Goal: Communication & Community: Ask a question

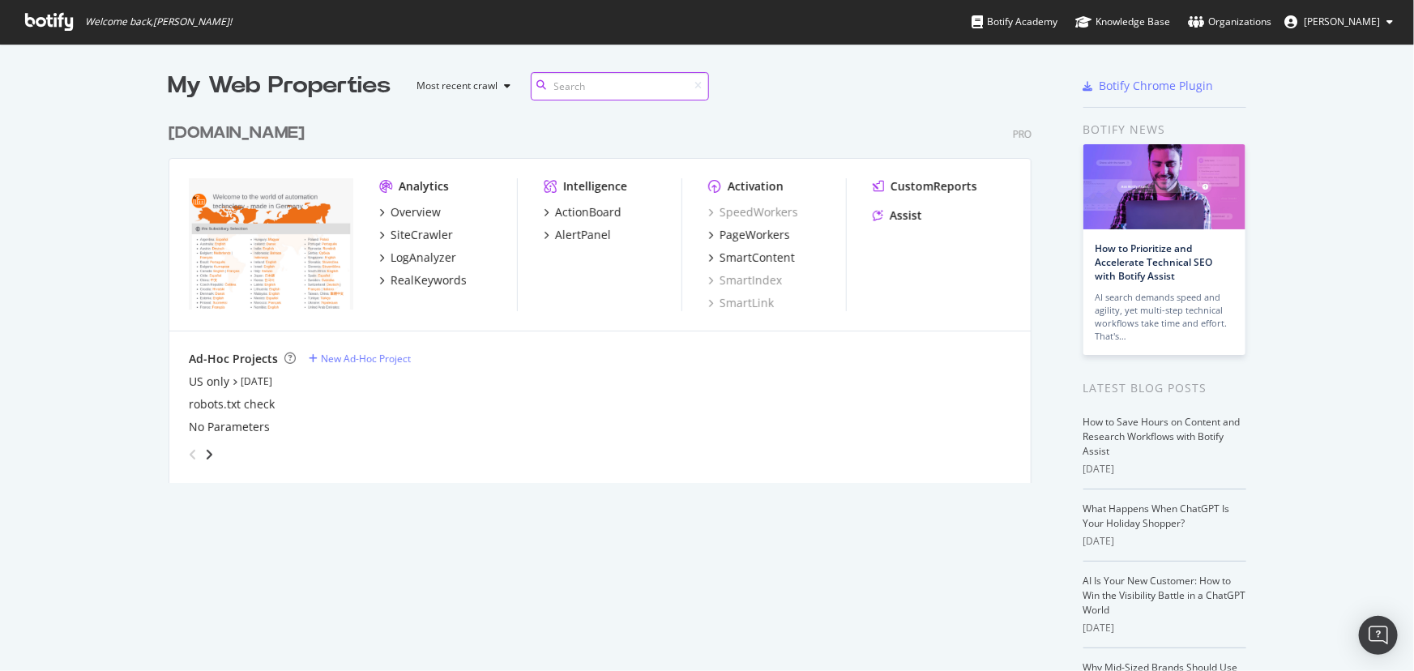
scroll to position [370, 865]
click at [913, 215] on div "Assist" at bounding box center [906, 215] width 32 height 16
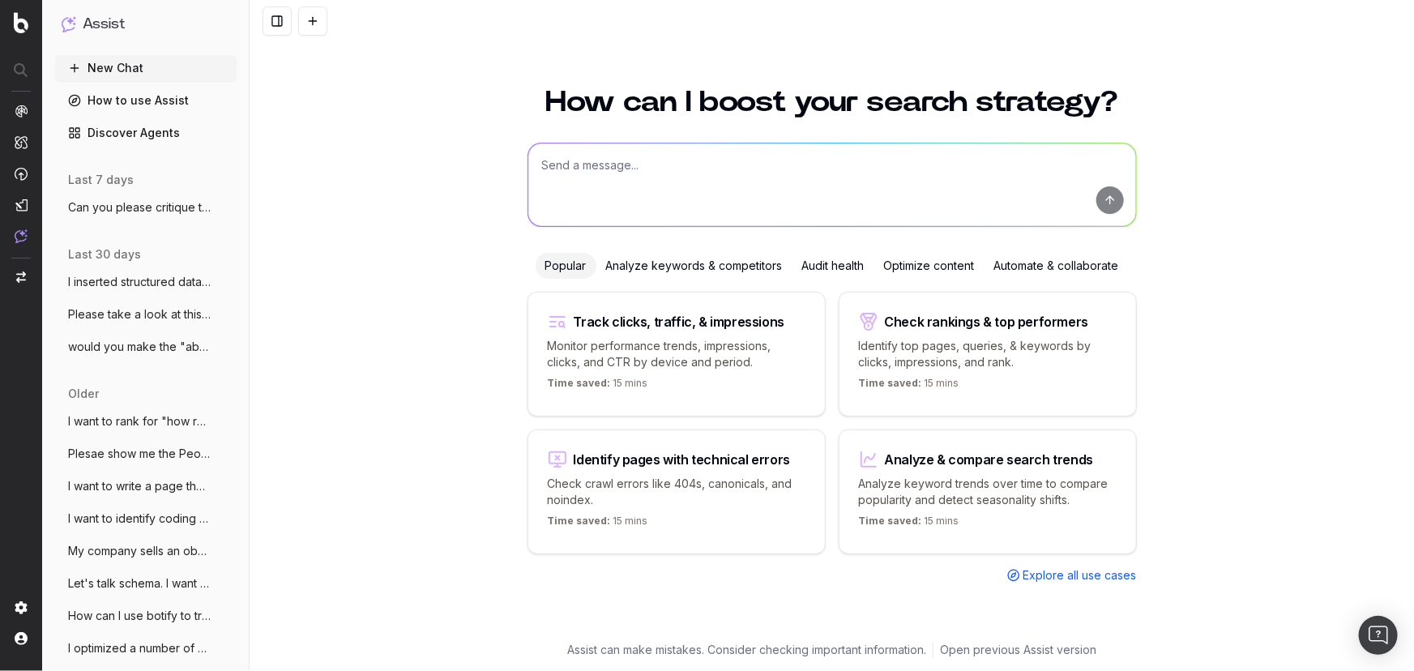
click at [889, 185] on textarea at bounding box center [832, 184] width 608 height 83
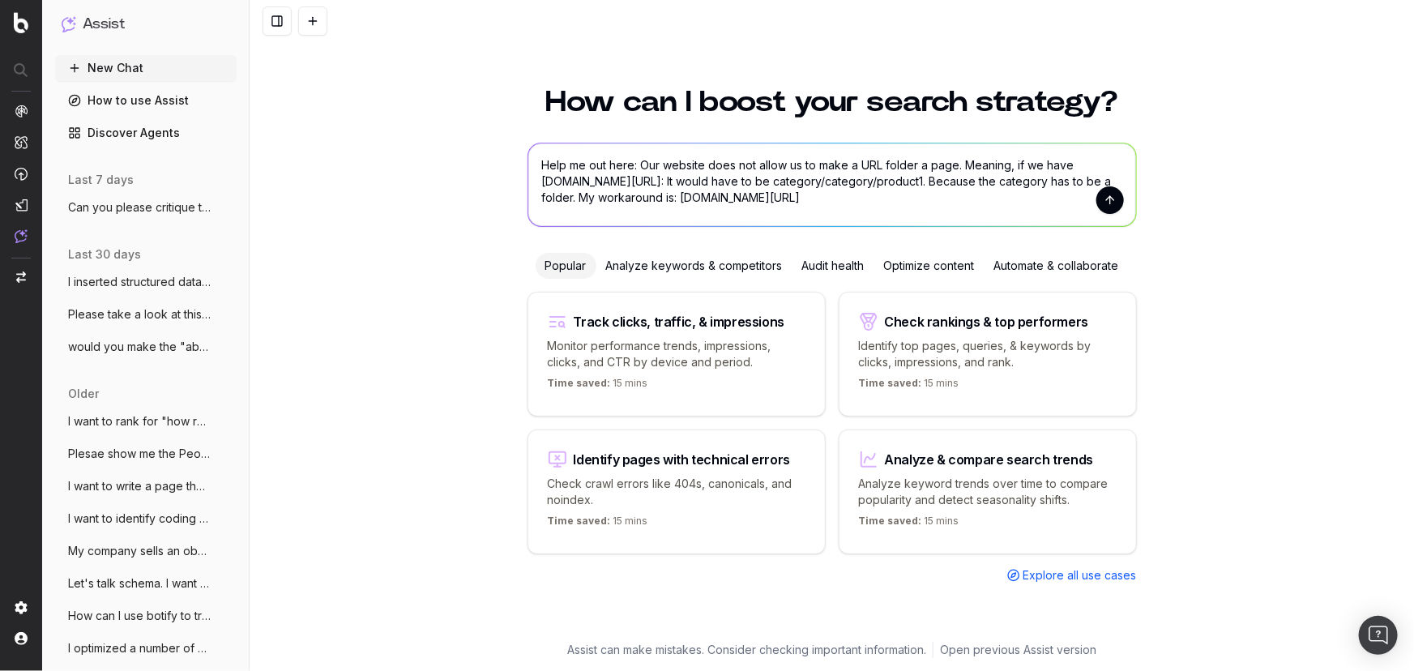
drag, startPoint x: 1052, startPoint y: 165, endPoint x: 1080, endPoint y: 170, distance: 28.8
click at [1080, 169] on textarea "Help me out here: Our website does not allow us to make a URL folder a page. Me…" at bounding box center [832, 184] width 608 height 83
drag, startPoint x: 657, startPoint y: 177, endPoint x: 613, endPoint y: 177, distance: 43.8
click at [613, 177] on textarea "Help me out here: Our website does not allow us to make a URL folder a page. Me…" at bounding box center [832, 184] width 608 height 83
drag, startPoint x: 835, startPoint y: 180, endPoint x: 881, endPoint y: 186, distance: 46.6
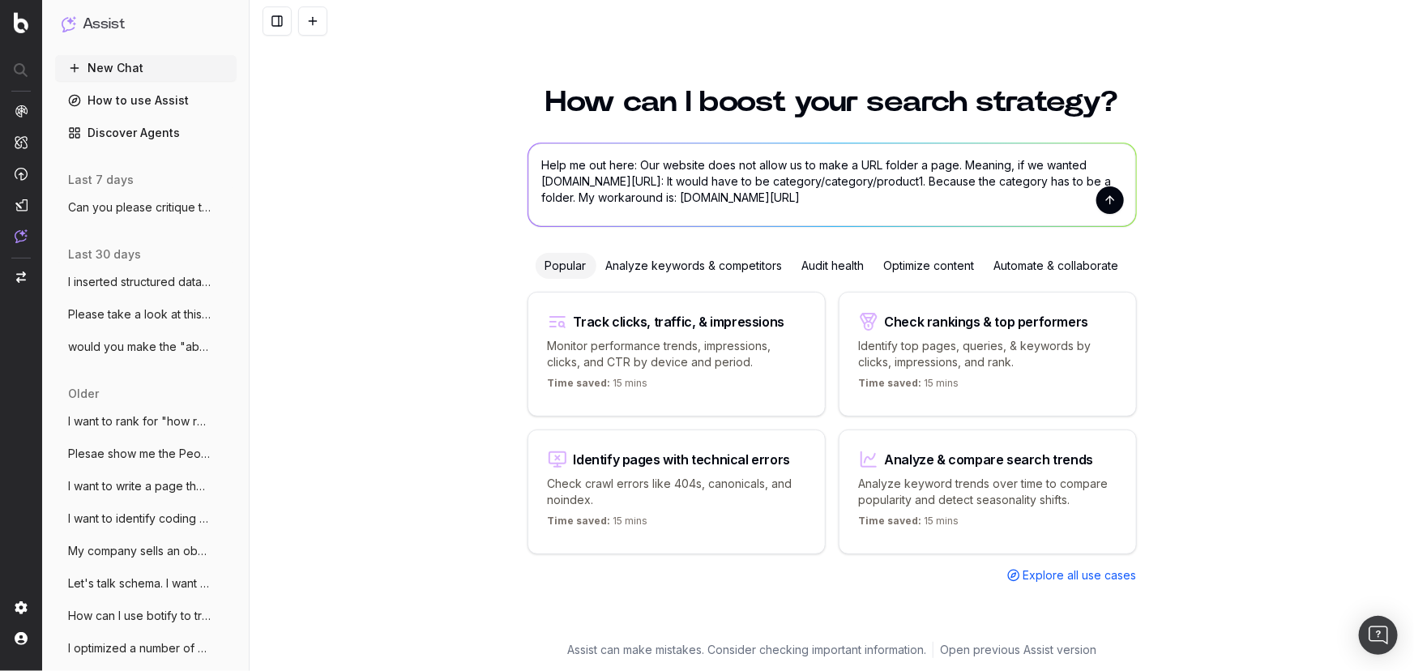
click at [881, 186] on textarea "Help me out here: Our website does not allow us to make a URL folder a page. Me…" at bounding box center [832, 184] width 608 height 83
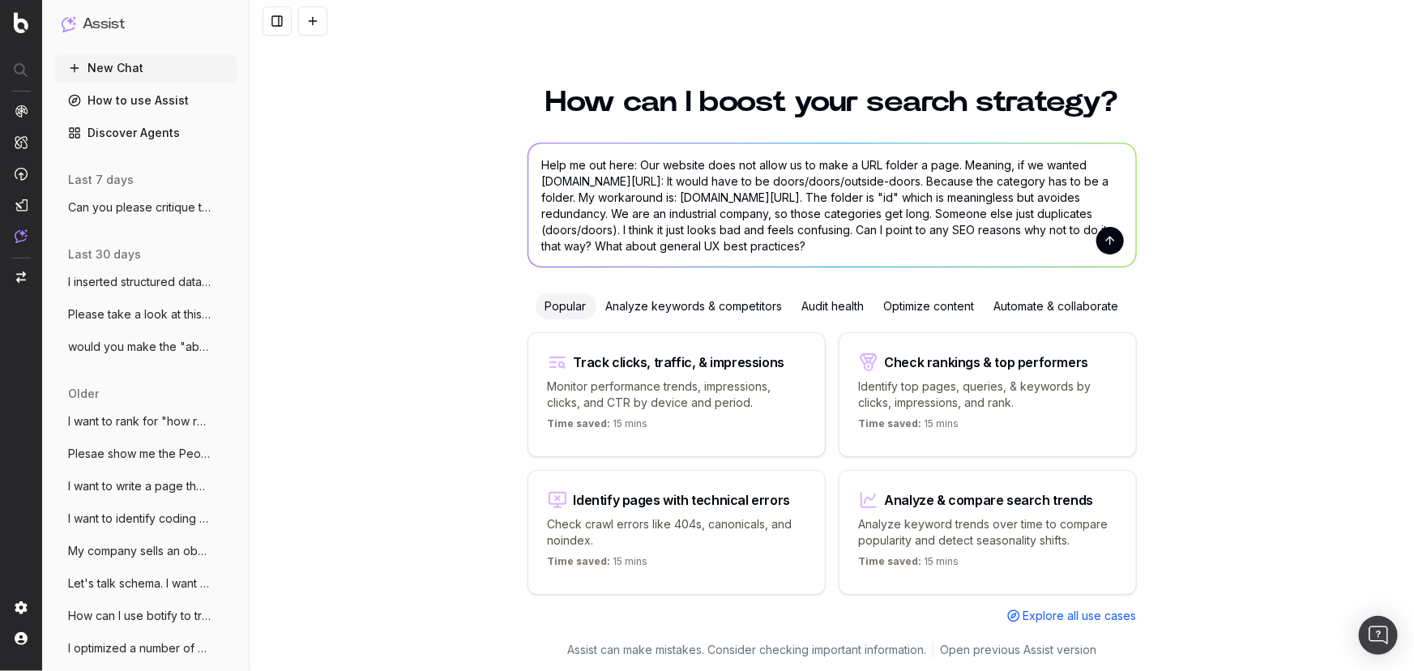
type textarea "Help me out here: Our website does not allow us to make a URL folder a page. Me…"
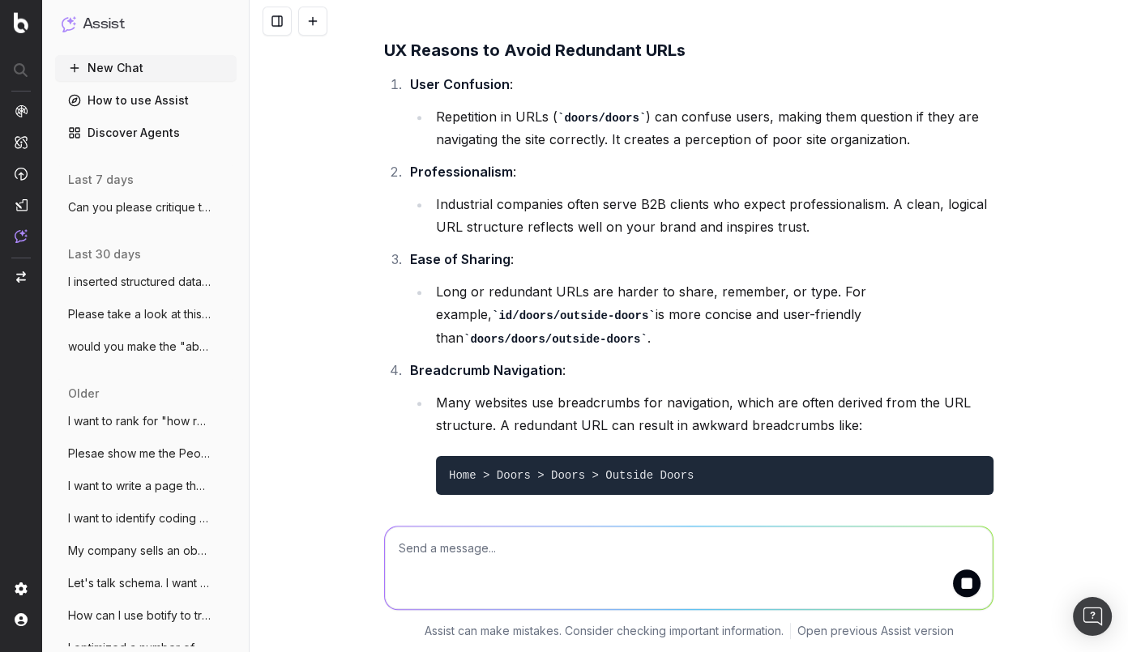
scroll to position [913, 0]
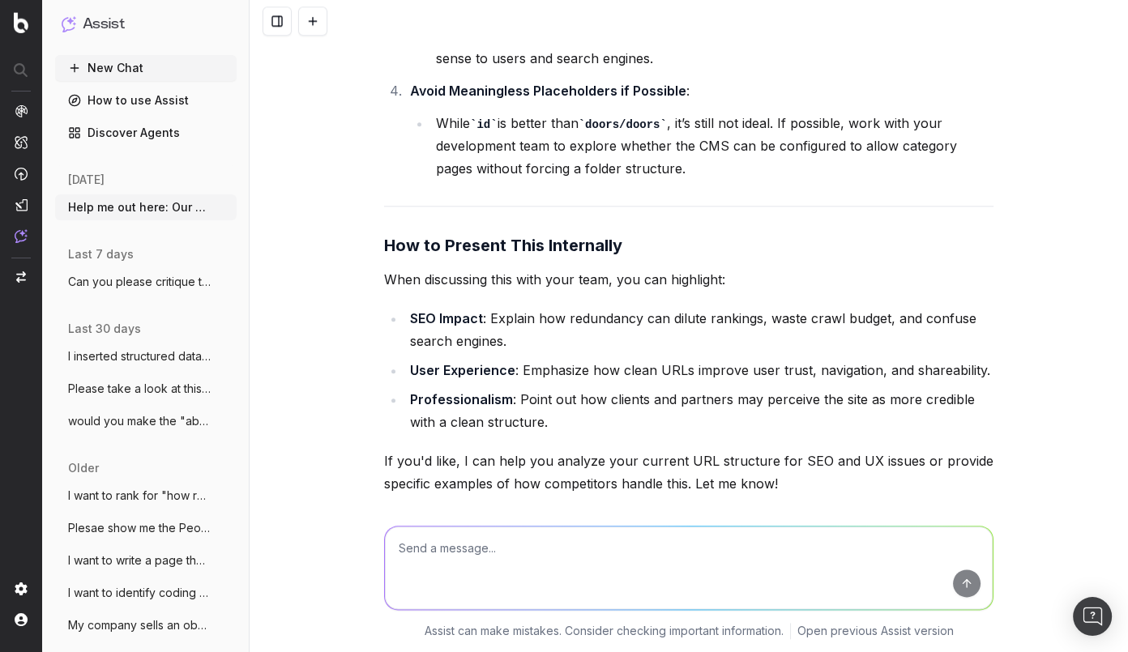
scroll to position [1851, 0]
